Goal: Transaction & Acquisition: Purchase product/service

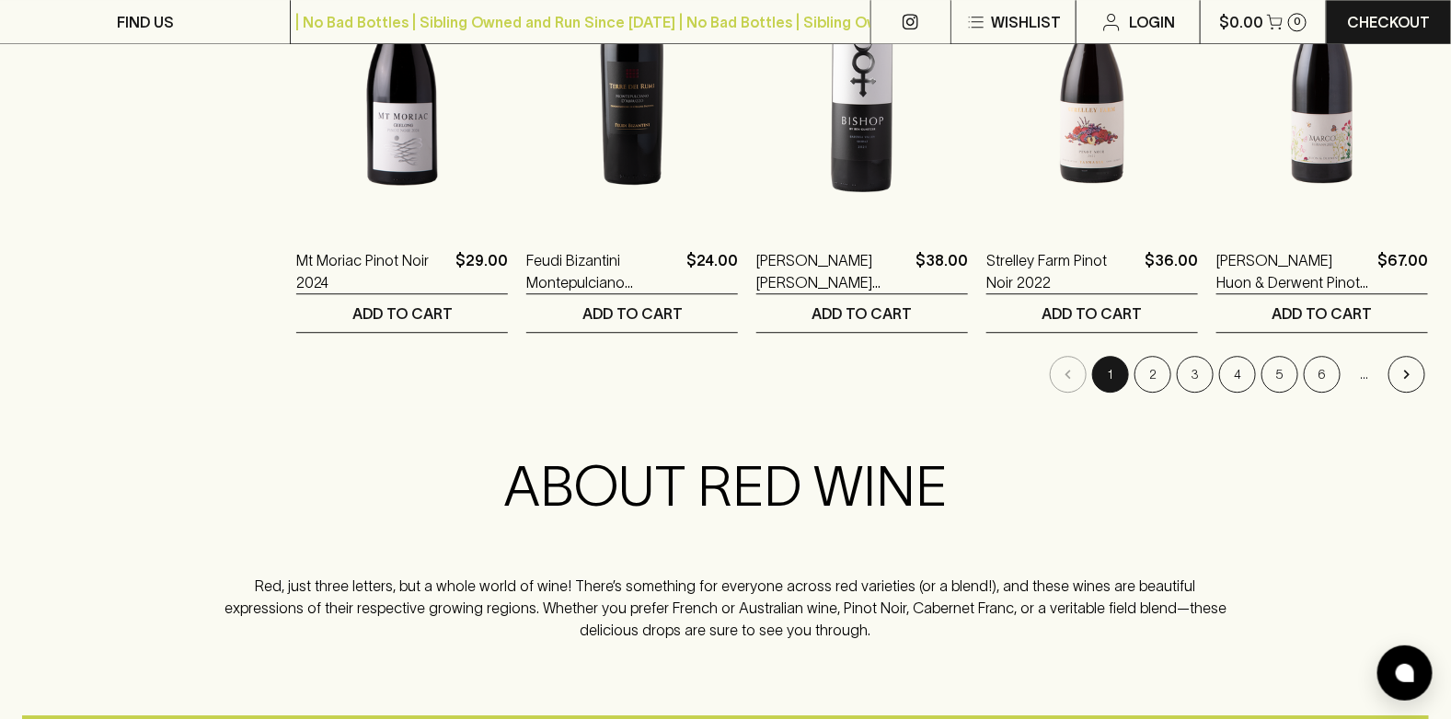
scroll to position [2024, 0]
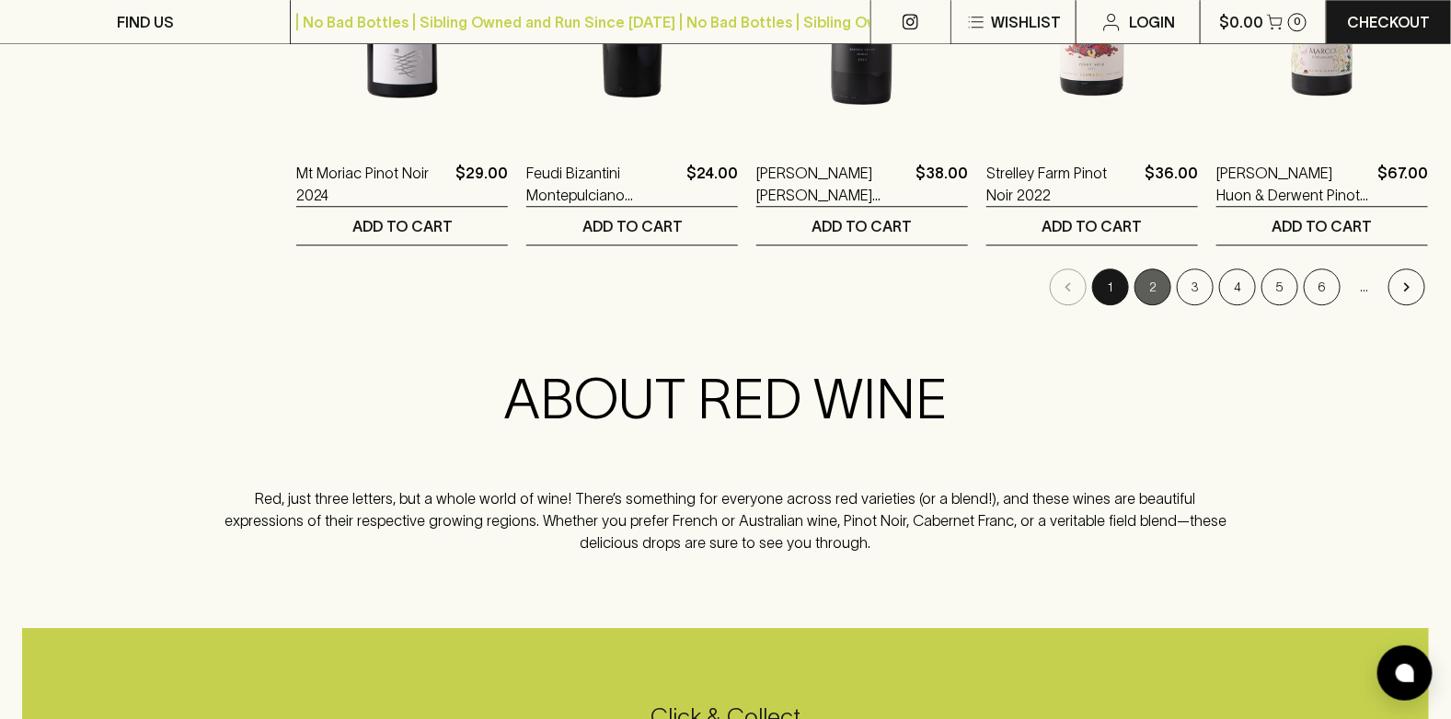
click at [1150, 292] on button "2" at bounding box center [1152, 287] width 37 height 37
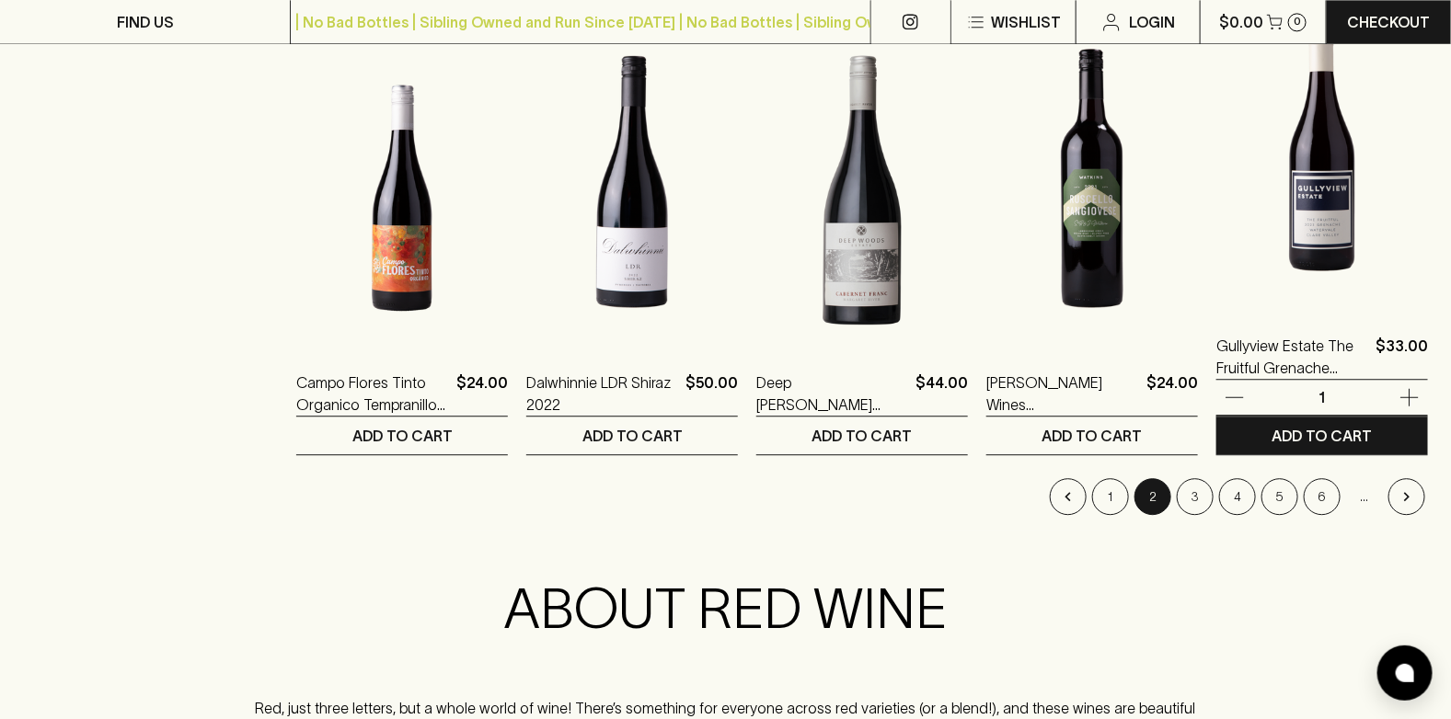
scroll to position [2024, 0]
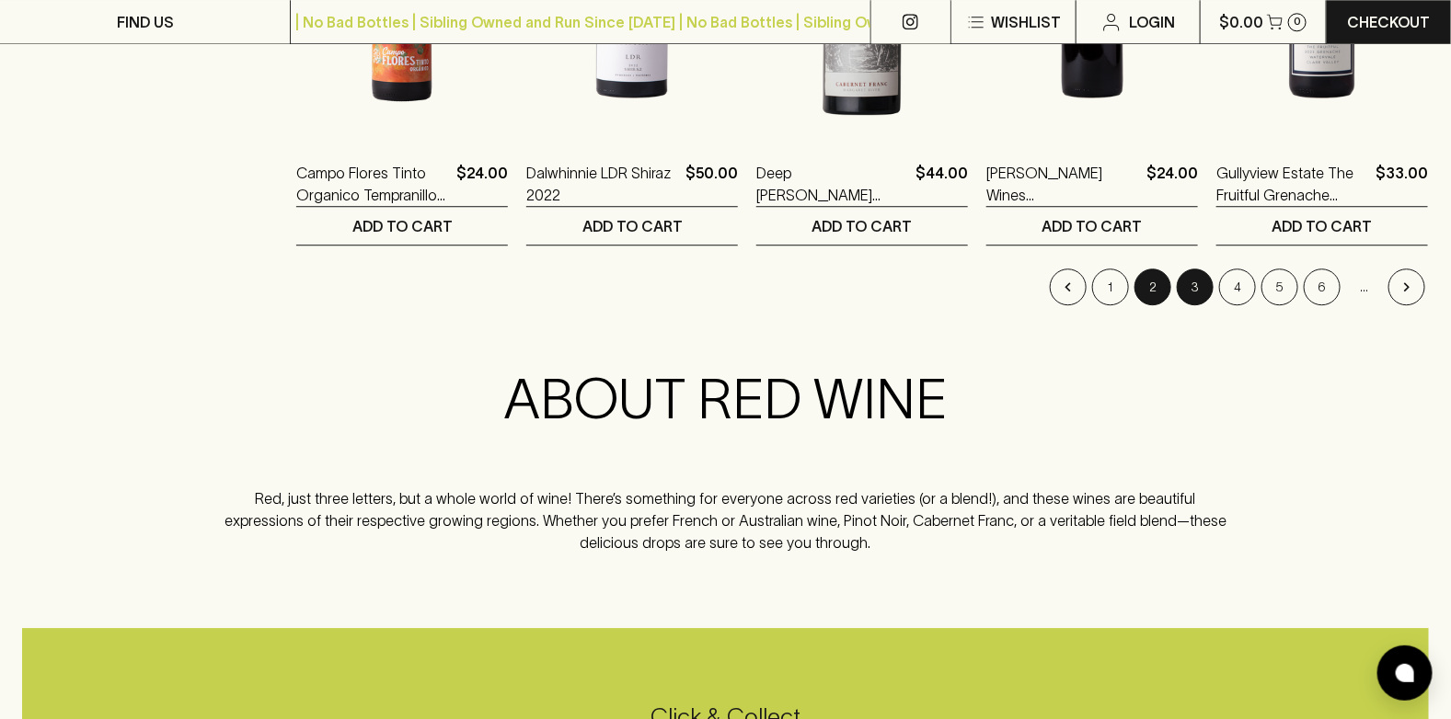
click at [1192, 290] on button "3" at bounding box center [1195, 287] width 37 height 37
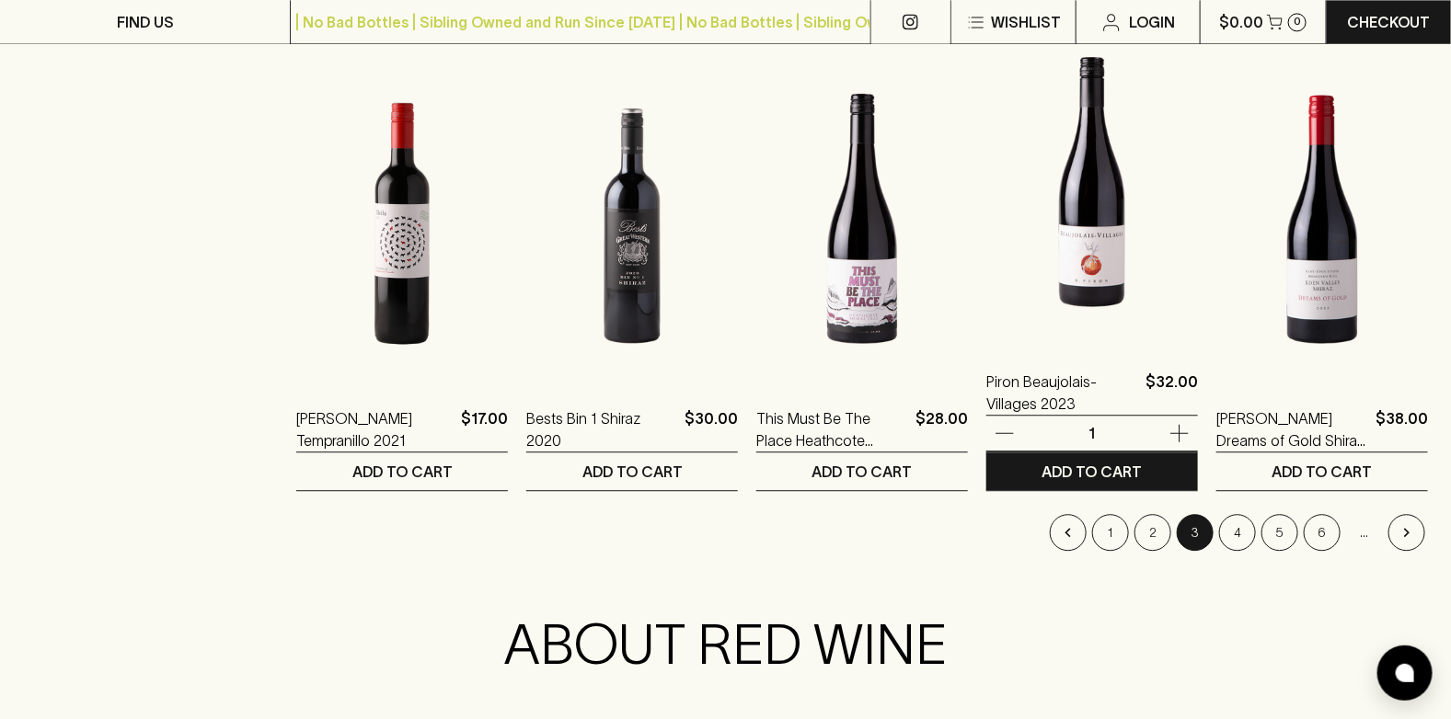
scroll to position [1932, 0]
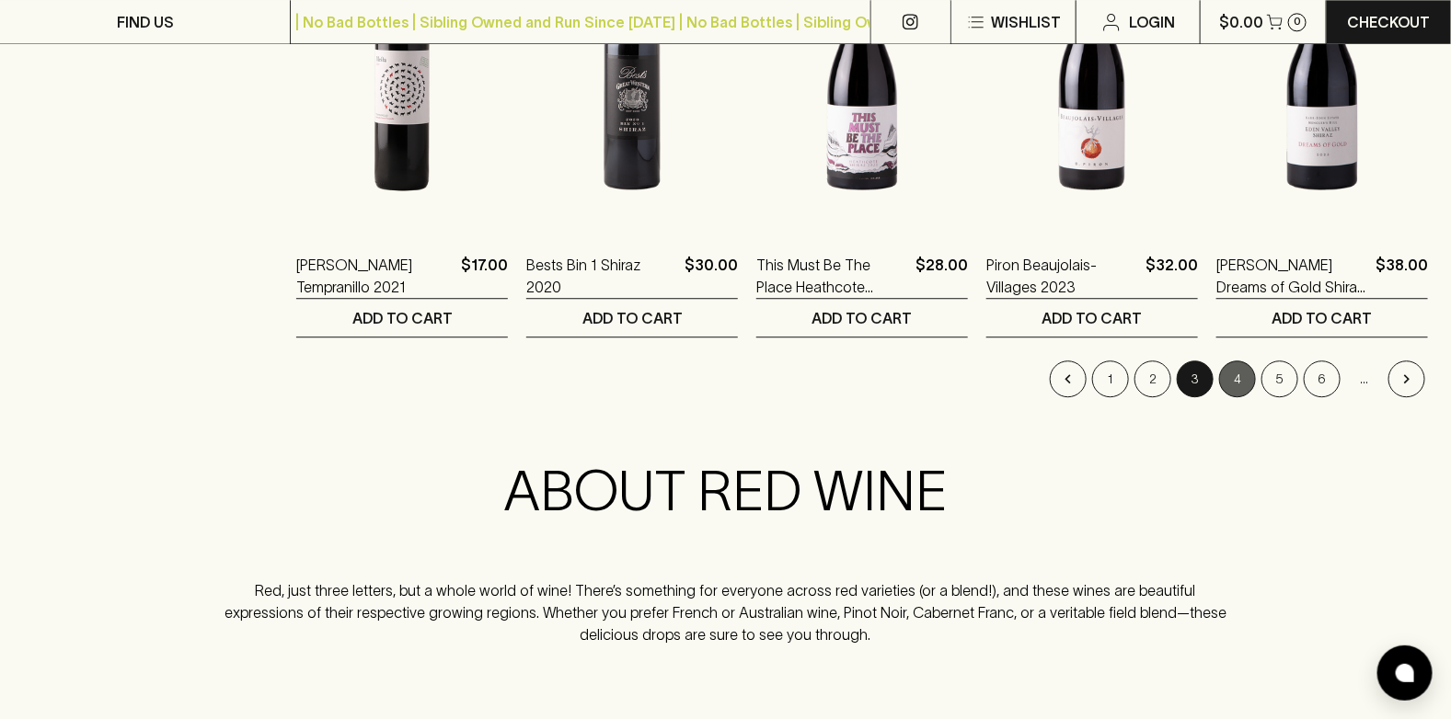
click at [1243, 375] on button "4" at bounding box center [1237, 379] width 37 height 37
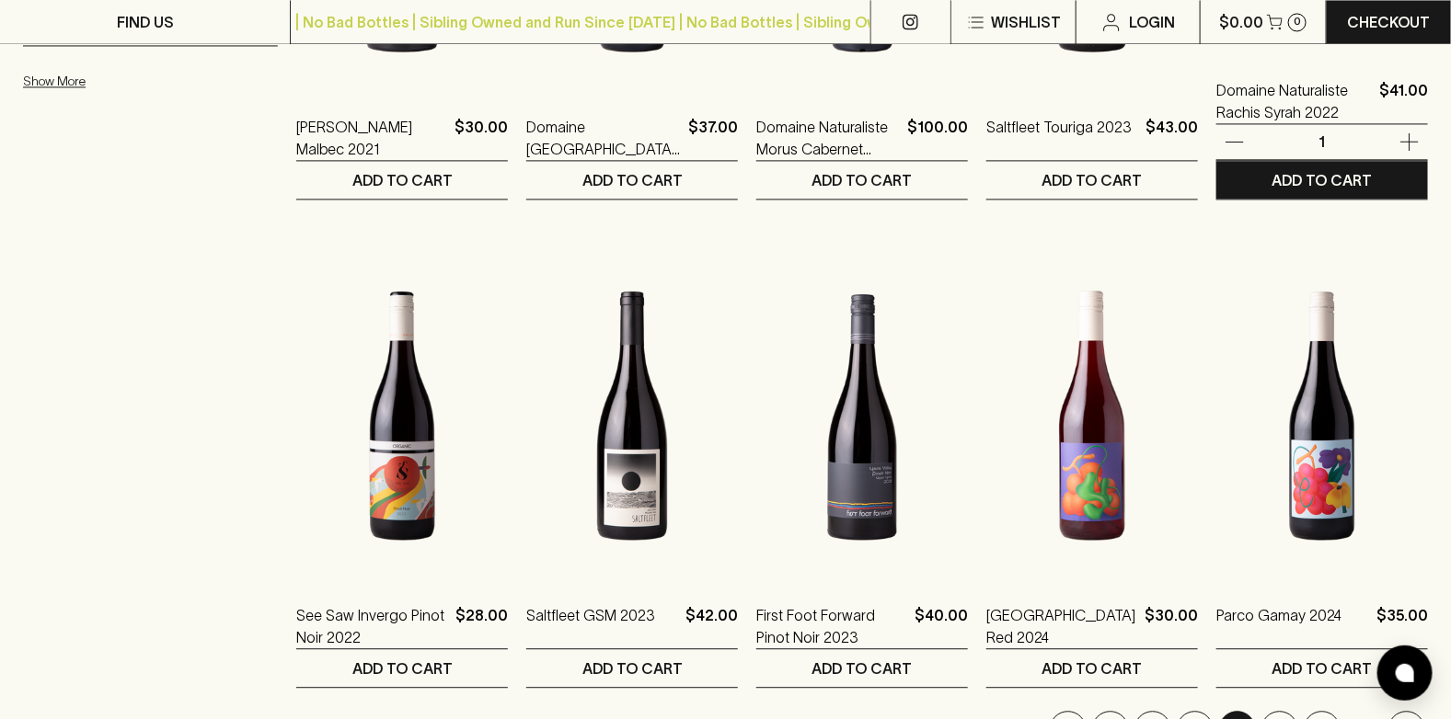
scroll to position [1747, 0]
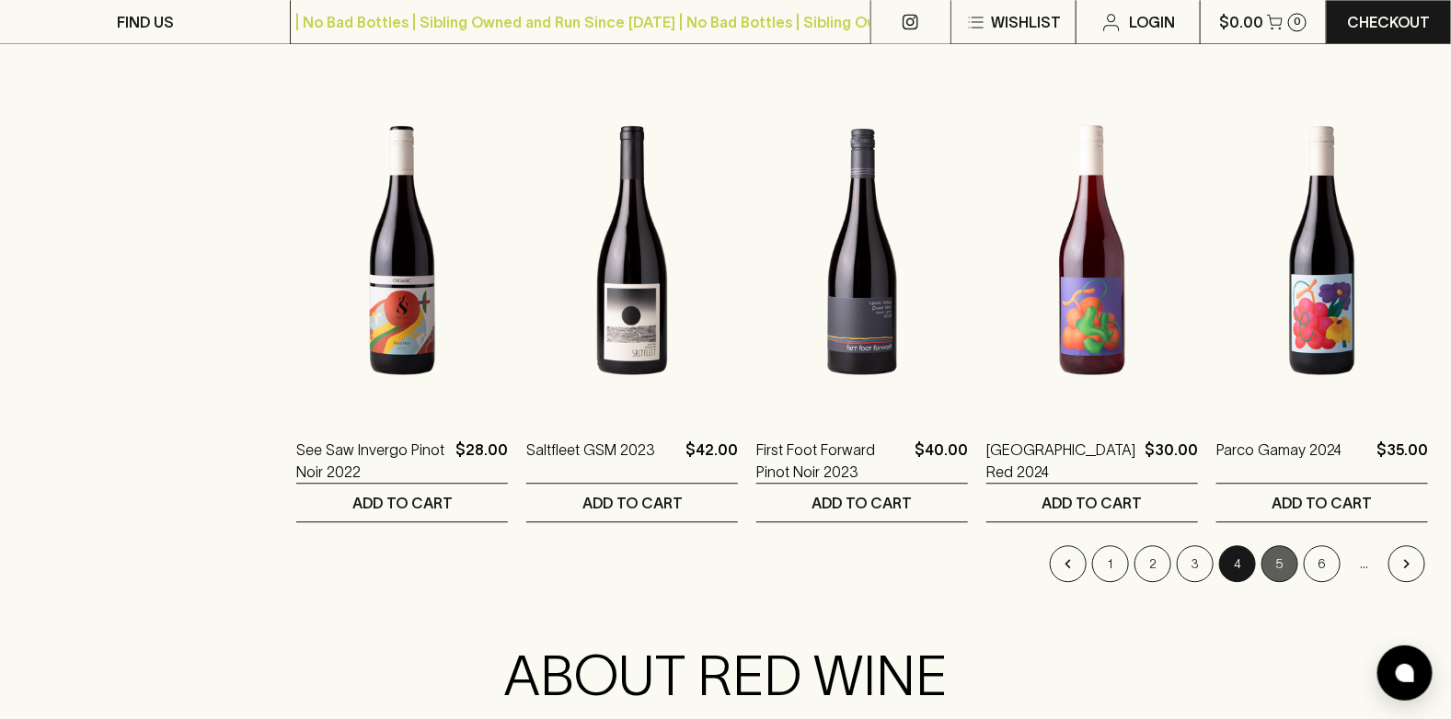
click at [1282, 565] on button "5" at bounding box center [1279, 564] width 37 height 37
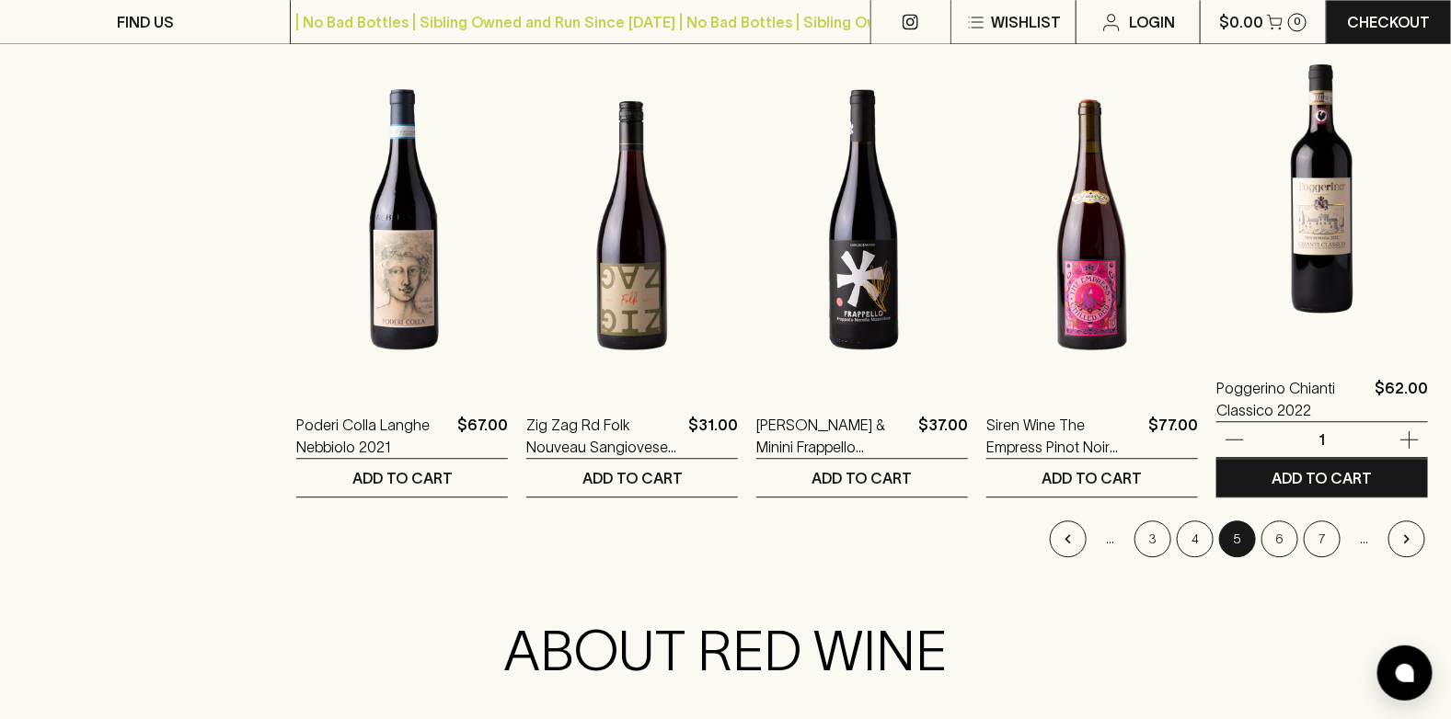
scroll to position [1932, 0]
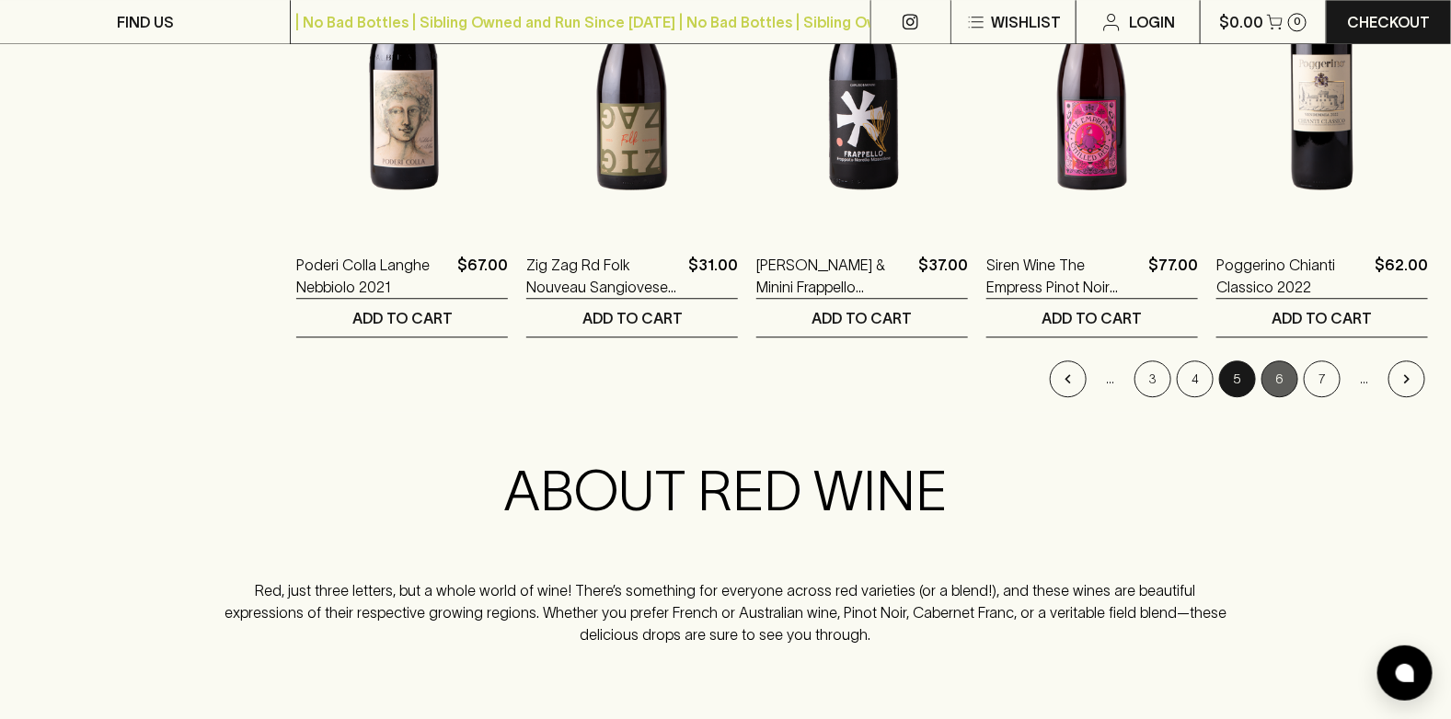
click at [1285, 376] on button "6" at bounding box center [1279, 379] width 37 height 37
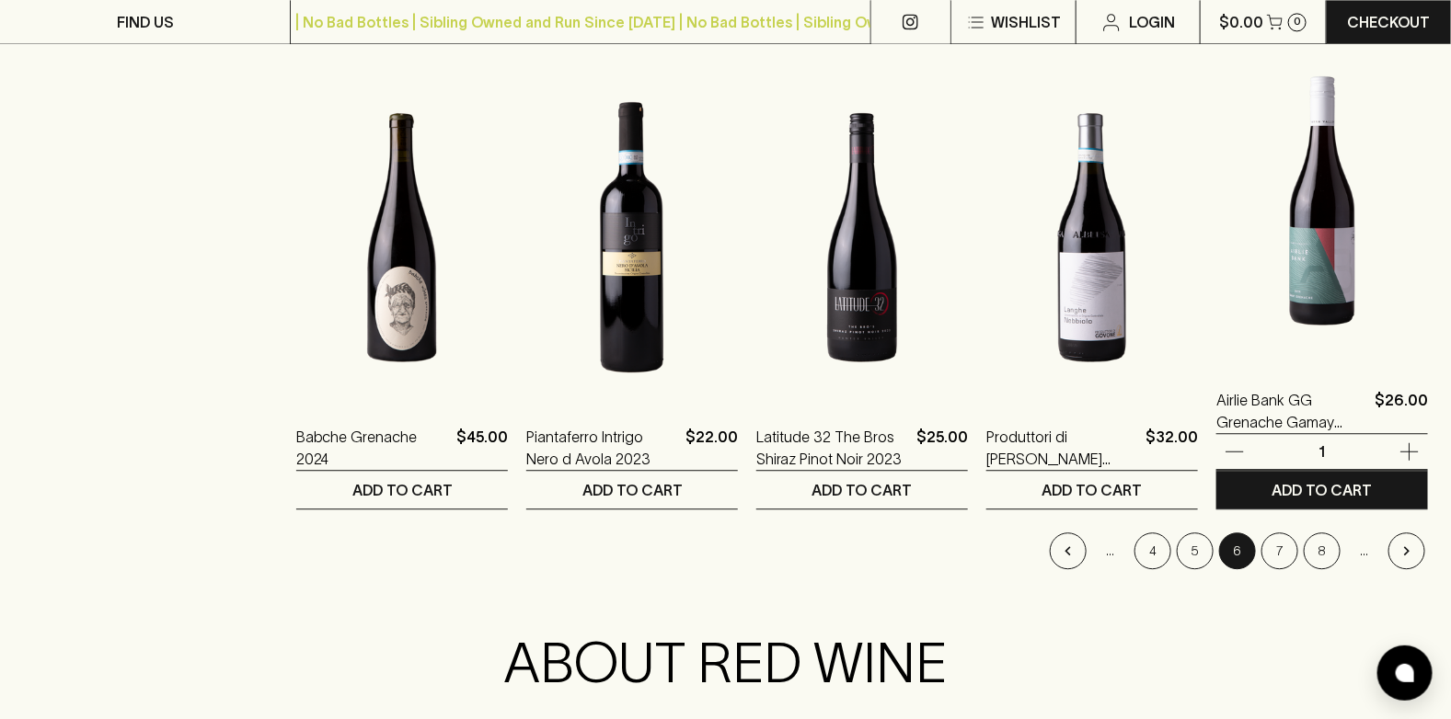
scroll to position [1839, 0]
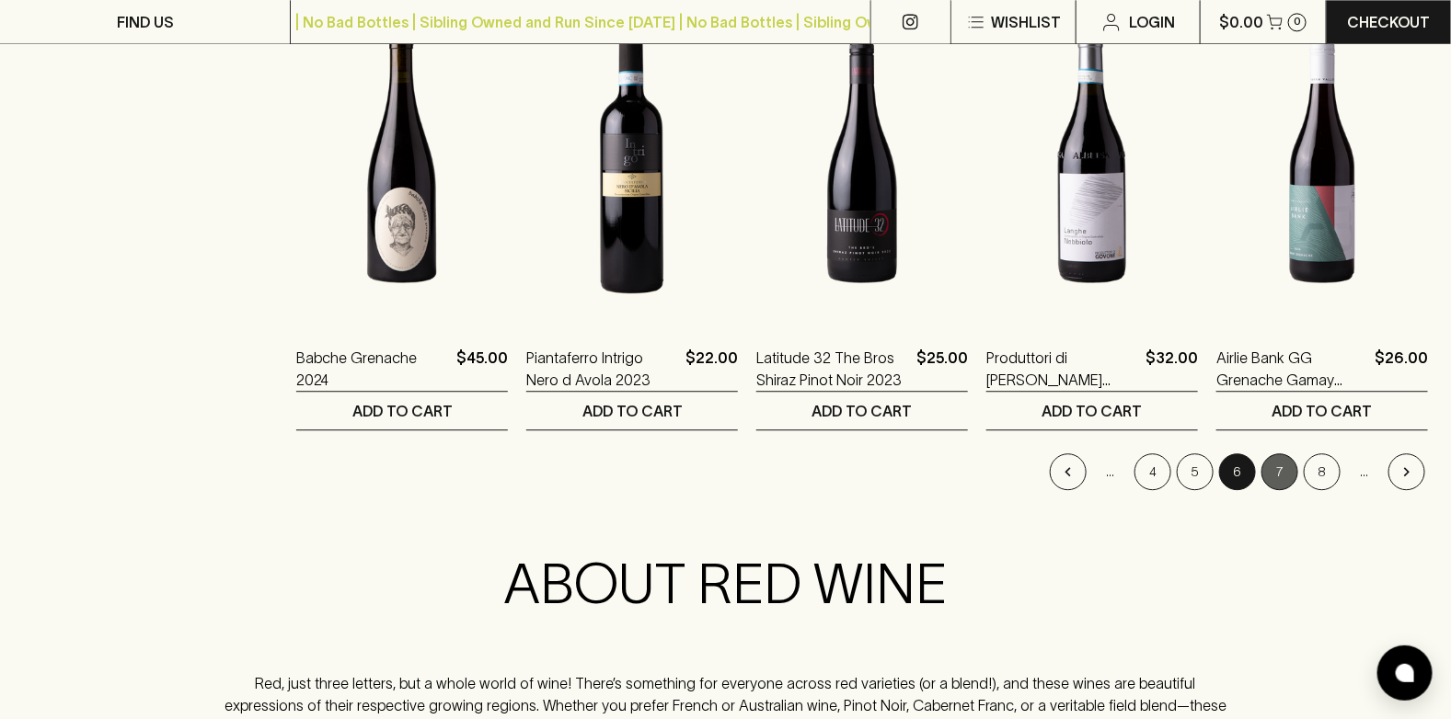
click at [1278, 477] on button "7" at bounding box center [1279, 472] width 37 height 37
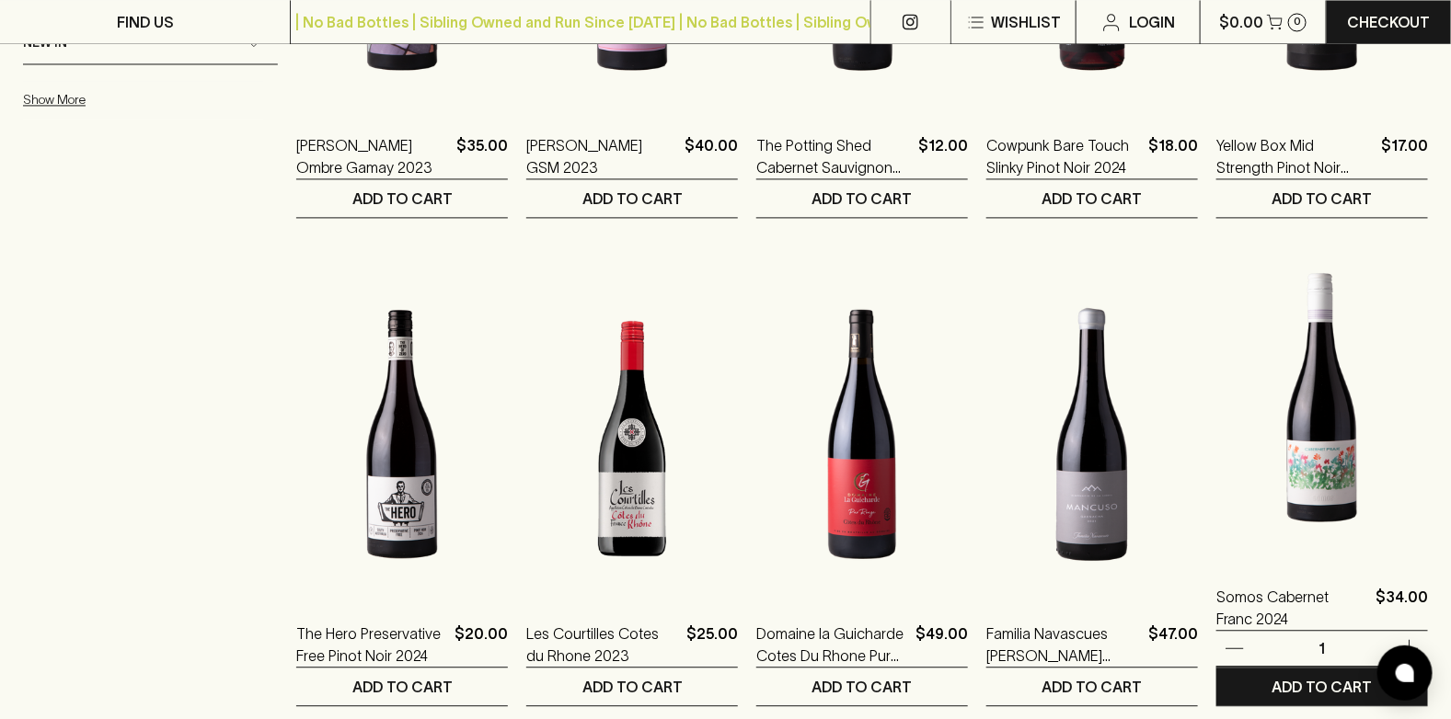
scroll to position [1839, 0]
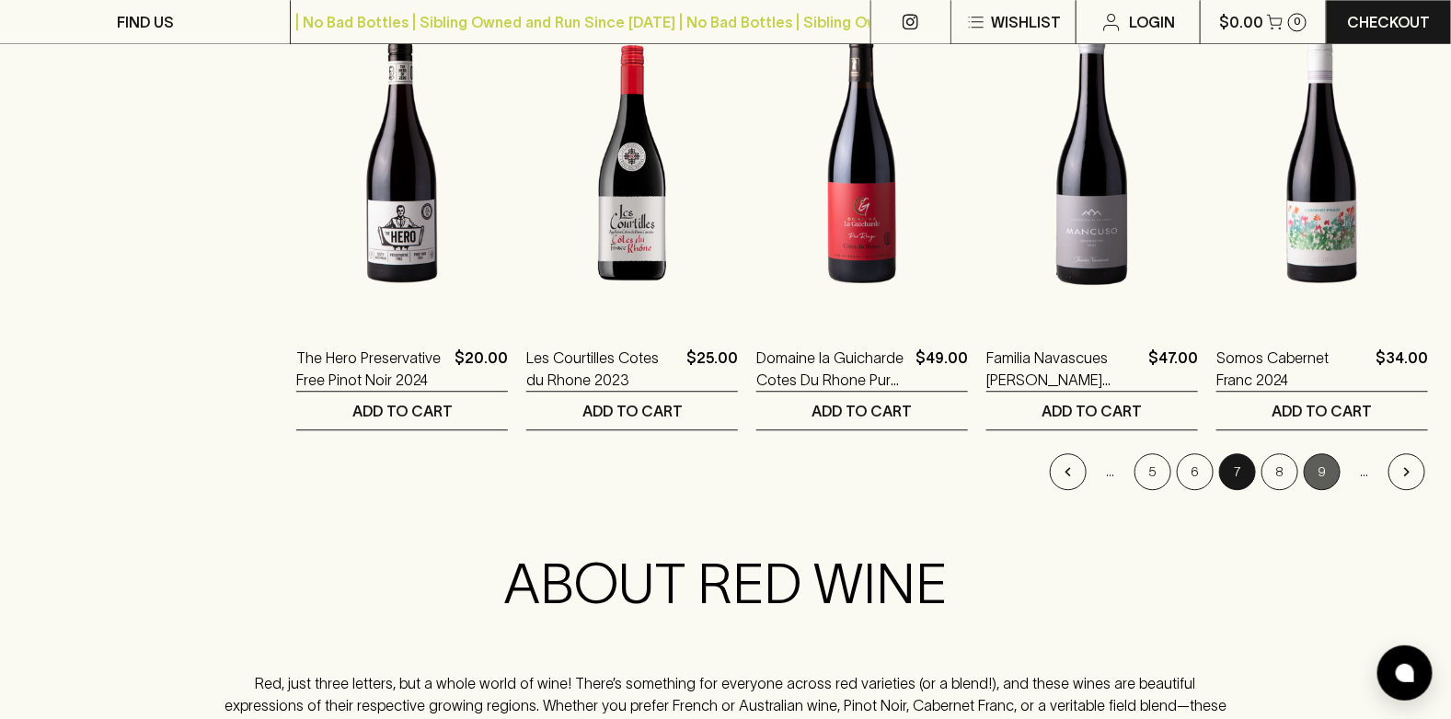
click at [1317, 471] on button "9" at bounding box center [1322, 472] width 37 height 37
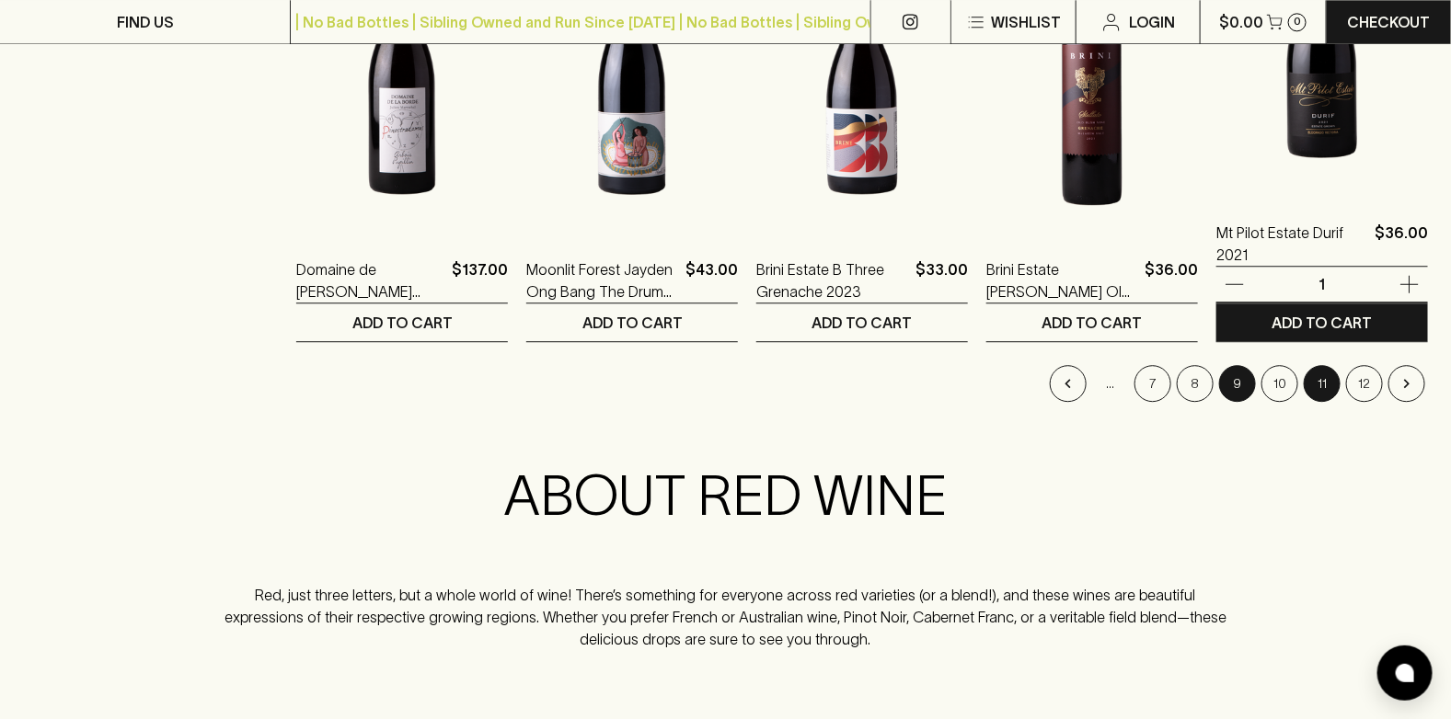
scroll to position [2024, 0]
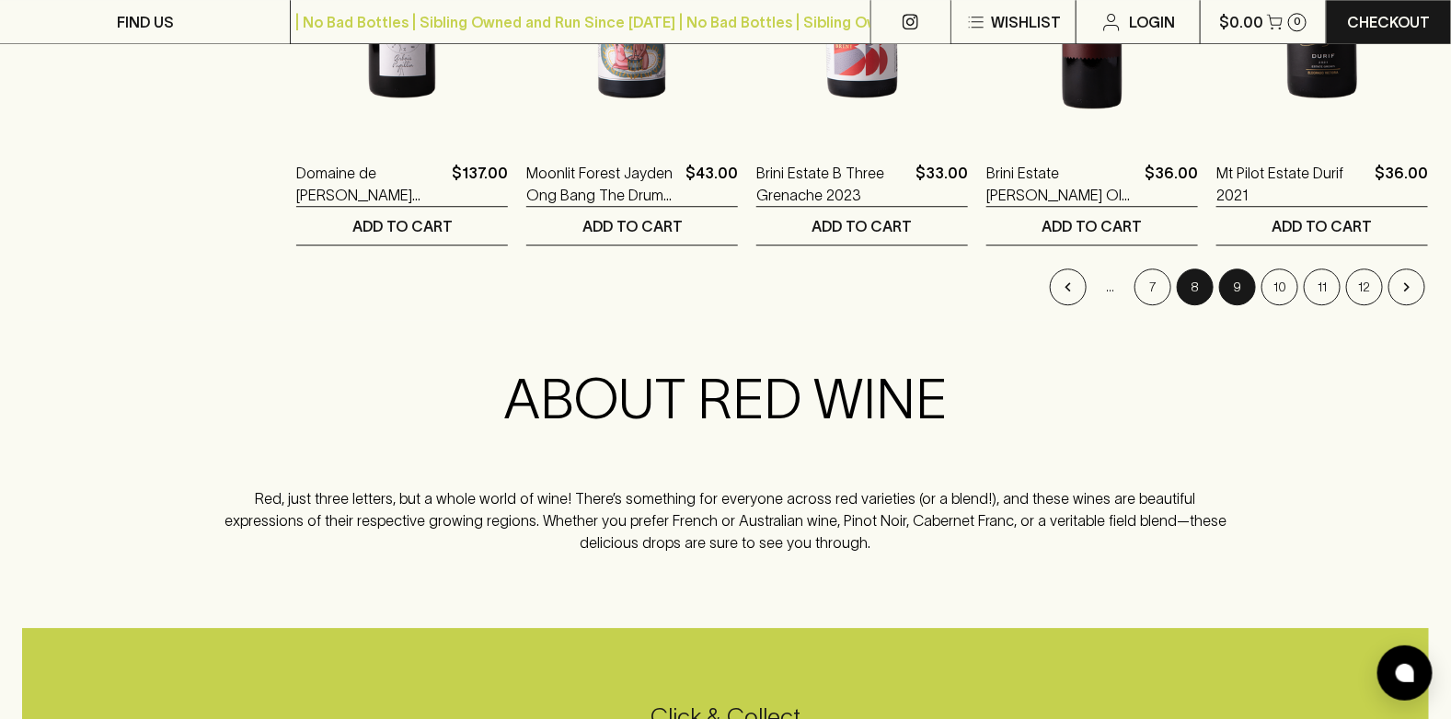
click at [1186, 286] on button "8" at bounding box center [1195, 287] width 37 height 37
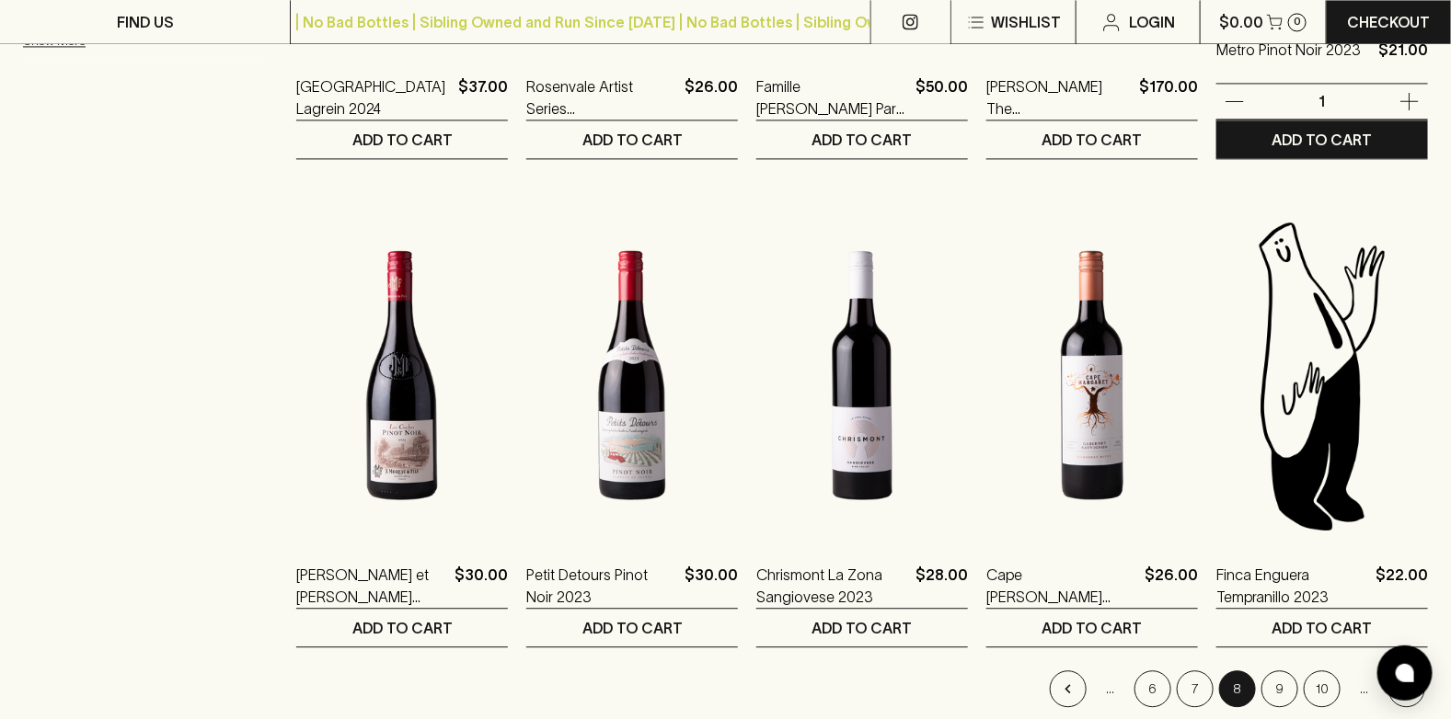
scroll to position [1839, 0]
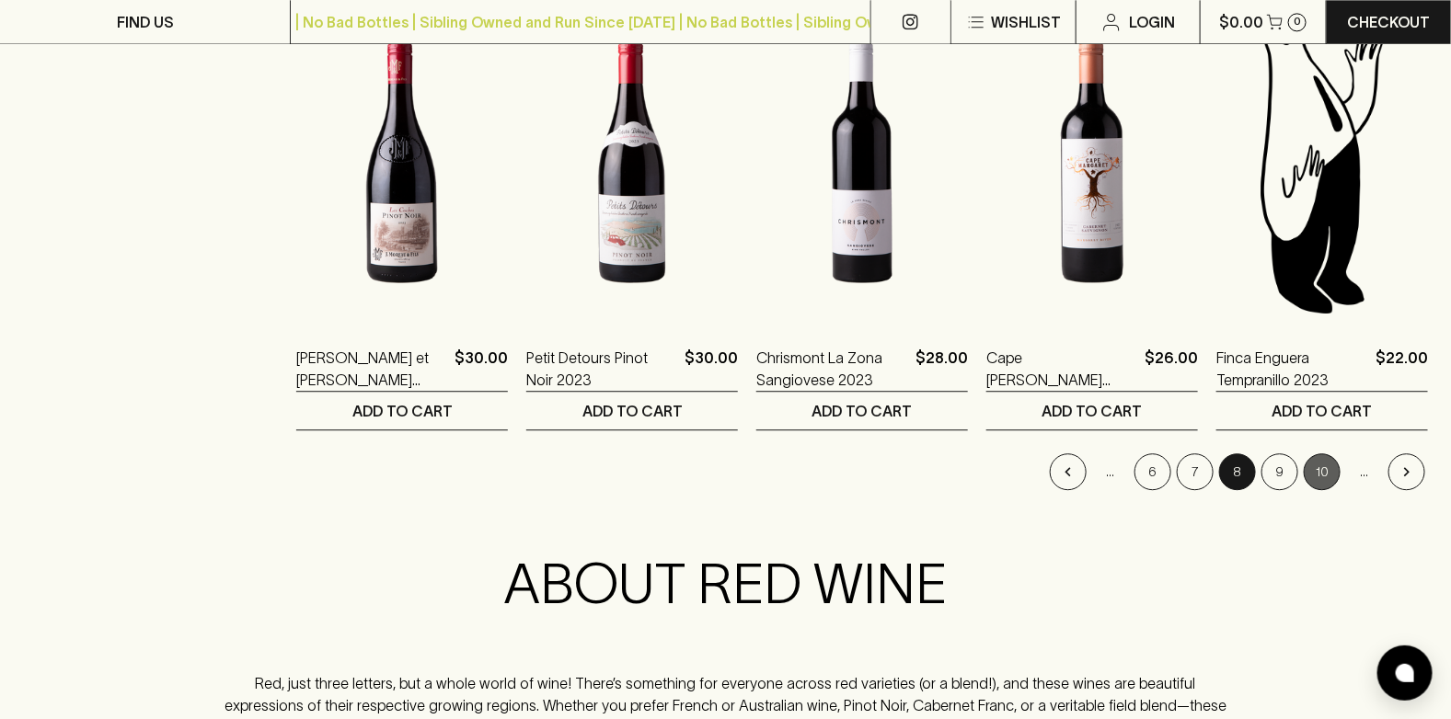
click at [1317, 464] on button "10" at bounding box center [1322, 472] width 37 height 37
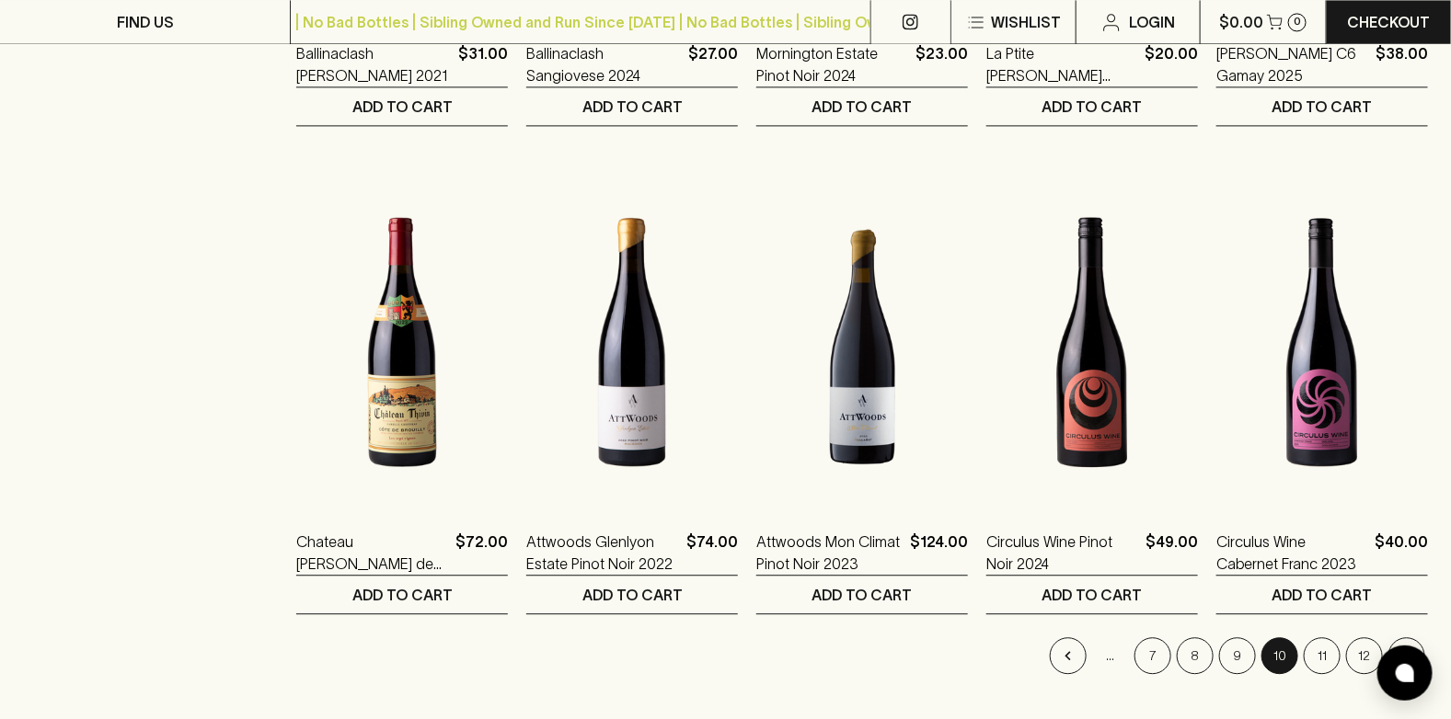
scroll to position [1104, 0]
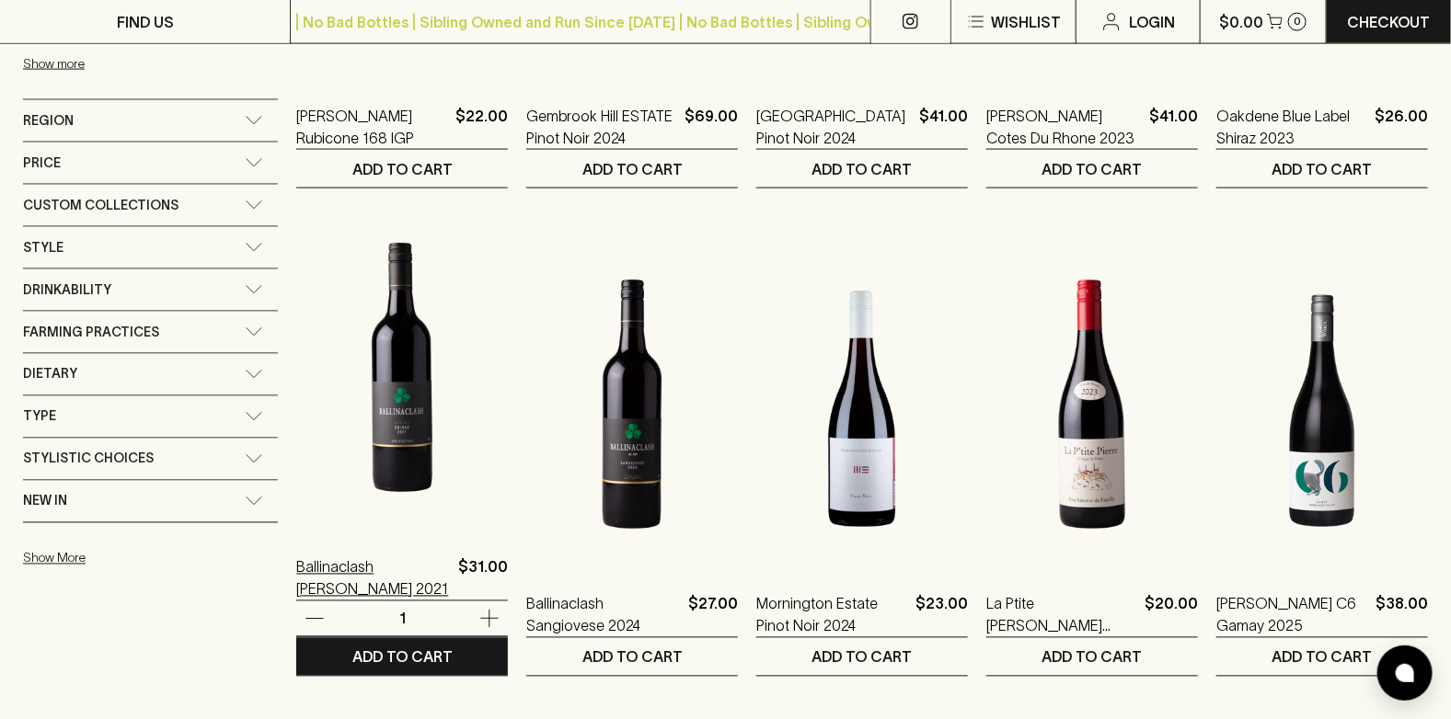
click at [373, 566] on p "Ballinaclash [PERSON_NAME] 2021" at bounding box center [373, 579] width 155 height 44
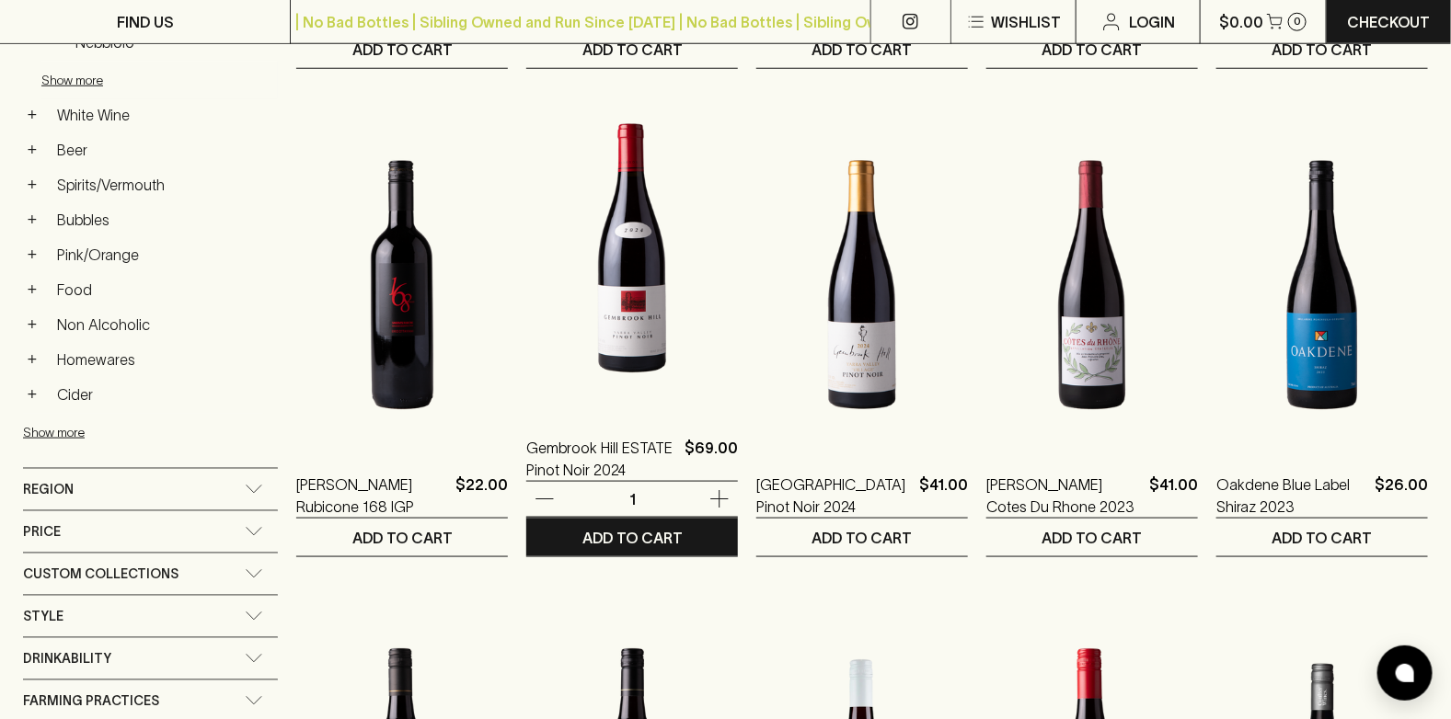
scroll to position [1196, 0]
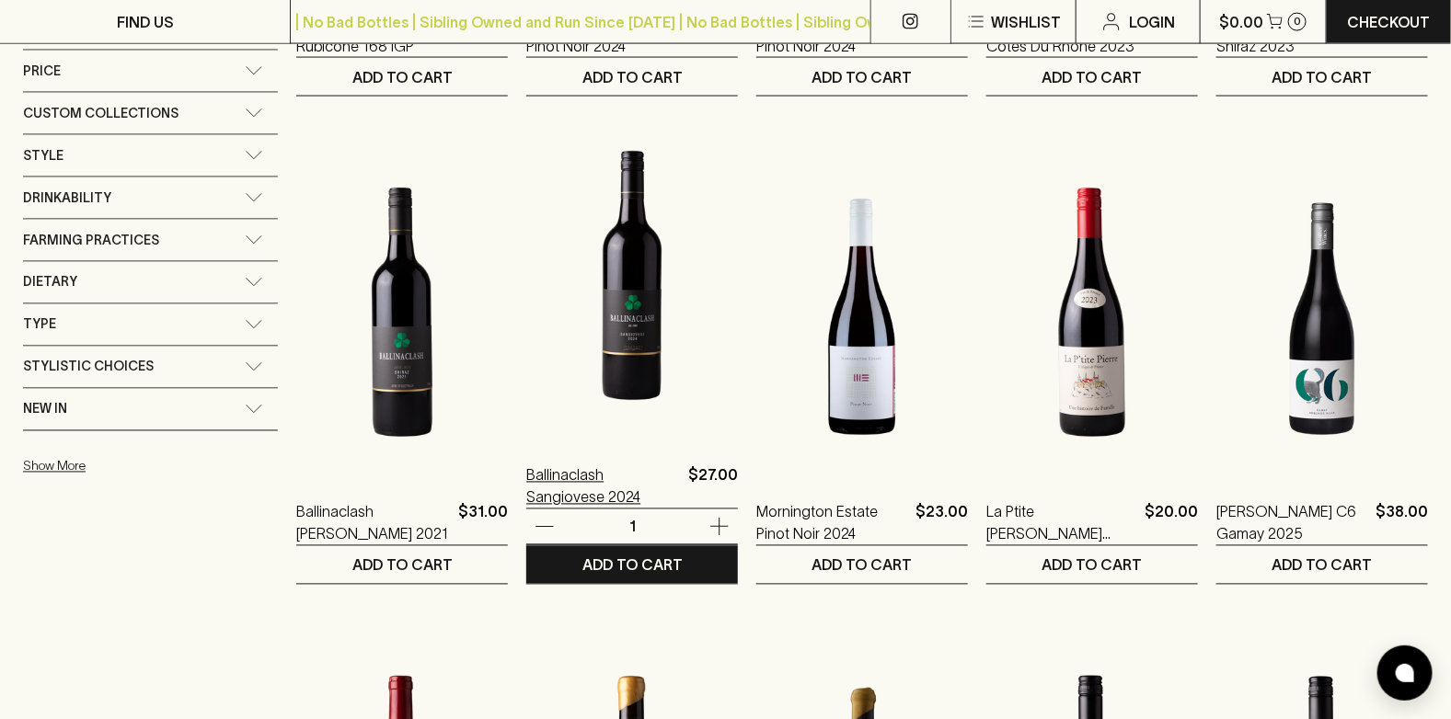
click at [596, 470] on p "Ballinaclash Sangiovese 2024" at bounding box center [603, 487] width 155 height 44
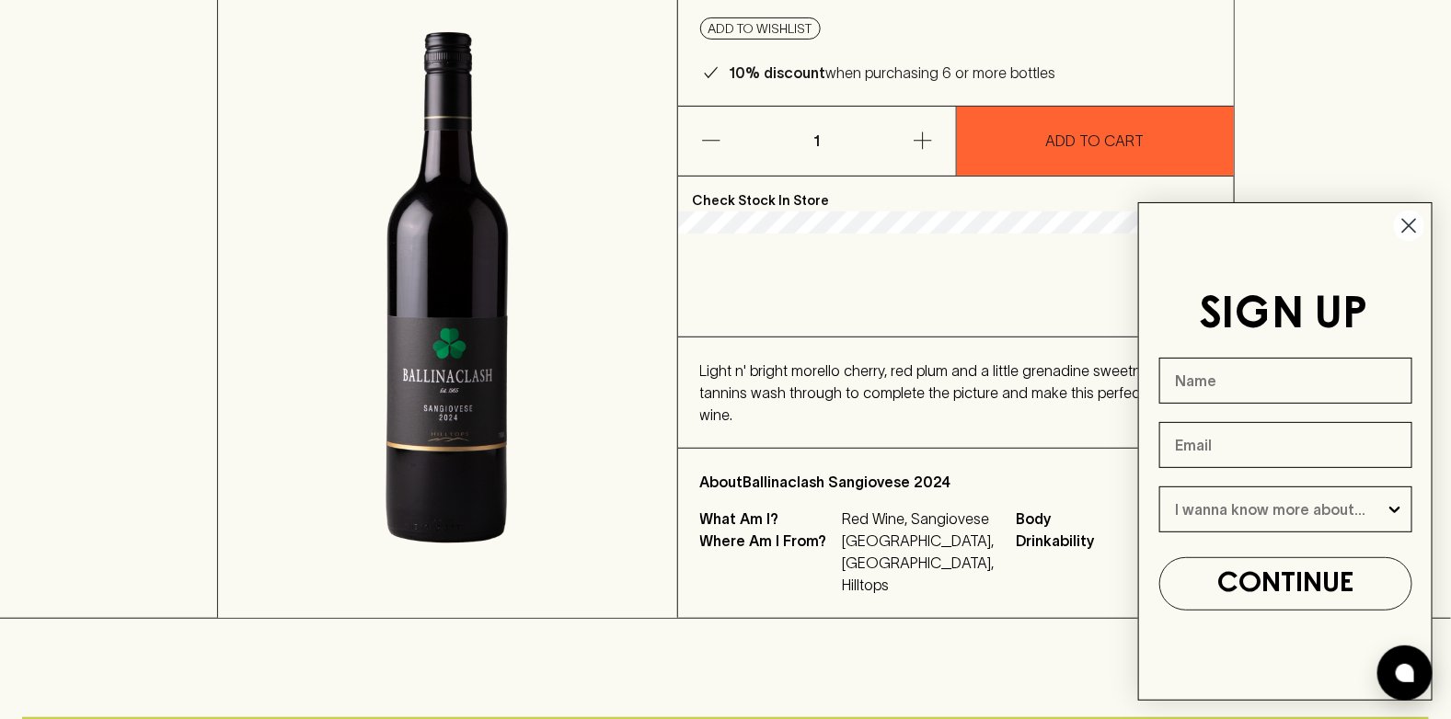
scroll to position [367, 0]
